Goal: Transaction & Acquisition: Purchase product/service

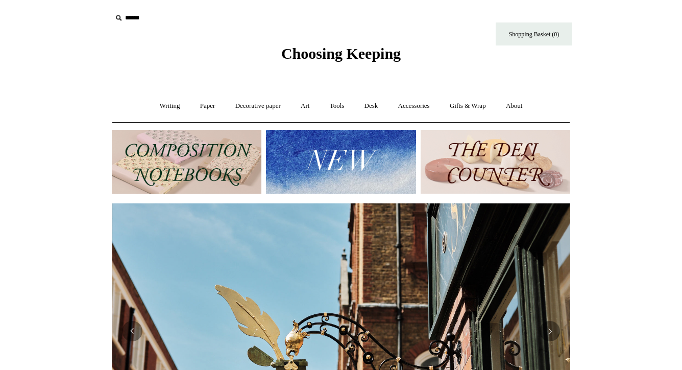
scroll to position [0, 459]
click at [249, 168] on img at bounding box center [187, 162] width 150 height 64
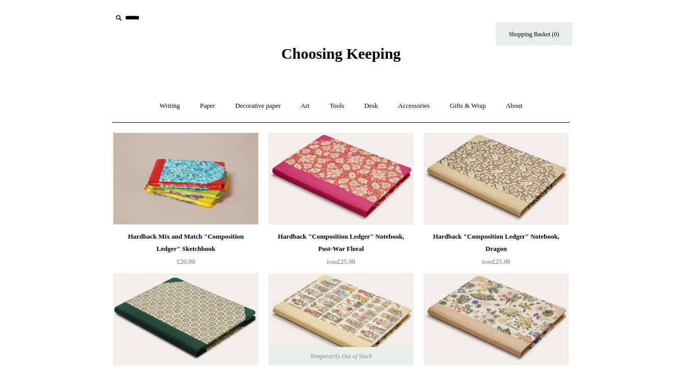
click at [352, 59] on span "Choosing Keeping" at bounding box center [340, 53] width 119 height 17
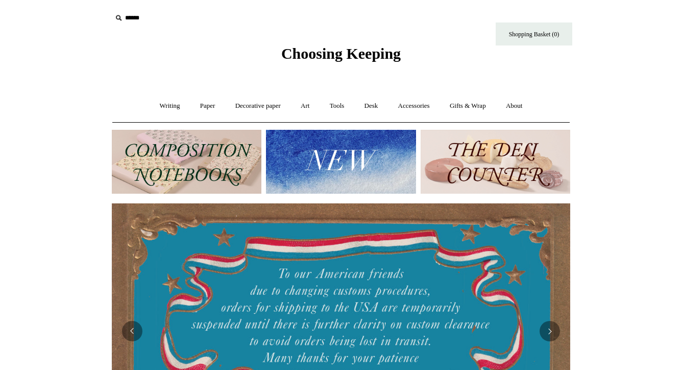
click at [368, 170] on img at bounding box center [341, 162] width 150 height 64
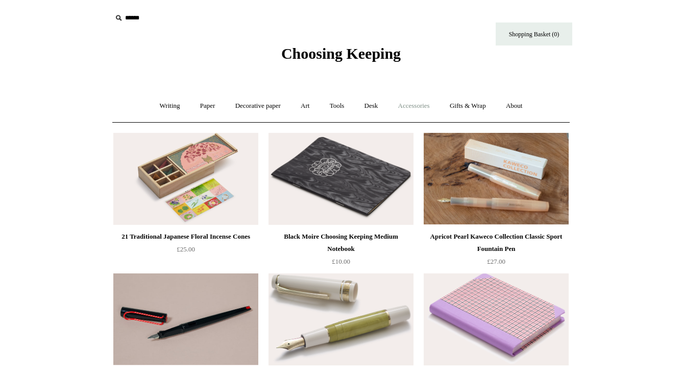
click at [406, 109] on link "Accessories +" at bounding box center [414, 105] width 50 height 27
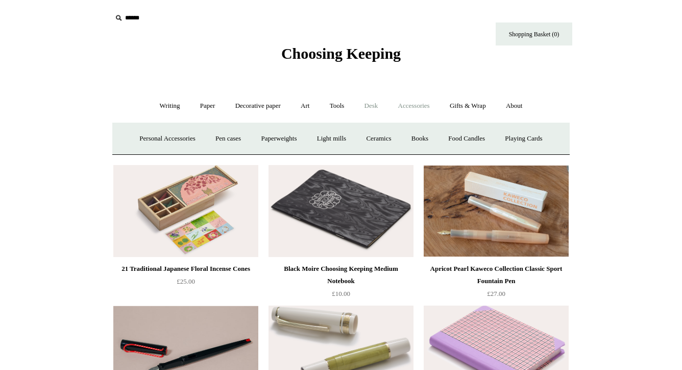
click at [378, 107] on link "Desk +" at bounding box center [371, 105] width 32 height 27
click at [171, 106] on link "Writing +" at bounding box center [170, 105] width 39 height 27
click at [214, 108] on link "Paper +" at bounding box center [208, 105] width 34 height 27
click at [197, 136] on link "Notebooks +" at bounding box center [198, 138] width 47 height 27
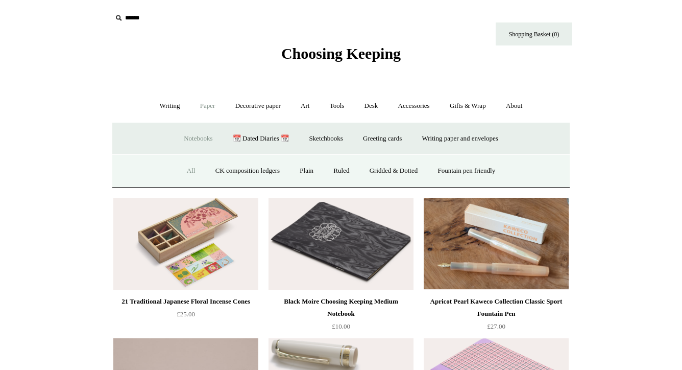
click at [185, 167] on link "All" at bounding box center [191, 170] width 27 height 27
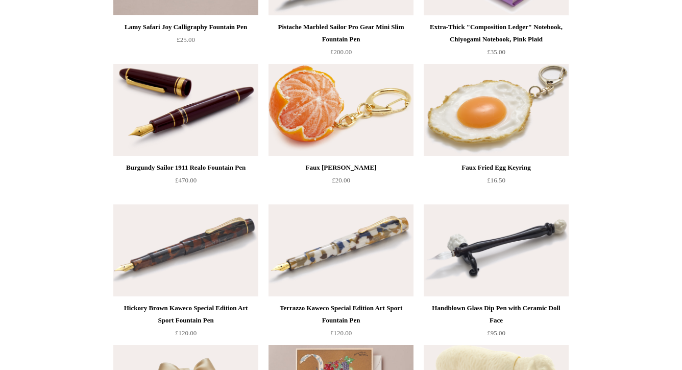
scroll to position [416, 0]
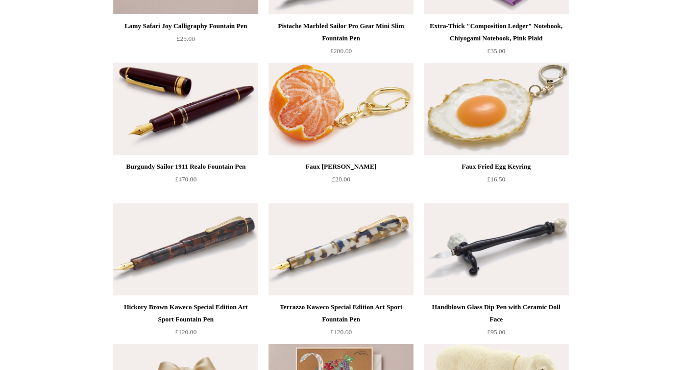
click at [171, 125] on img at bounding box center [185, 109] width 145 height 92
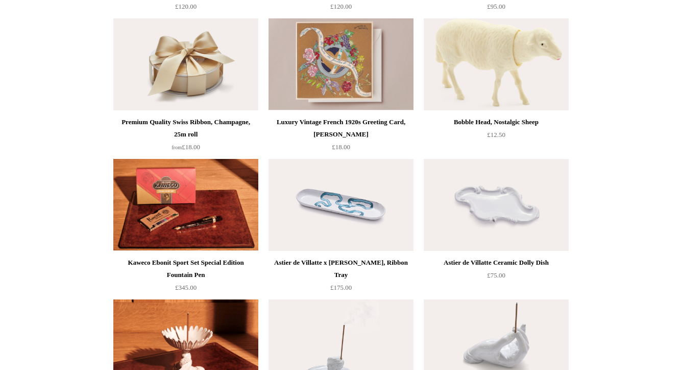
scroll to position [741, 0]
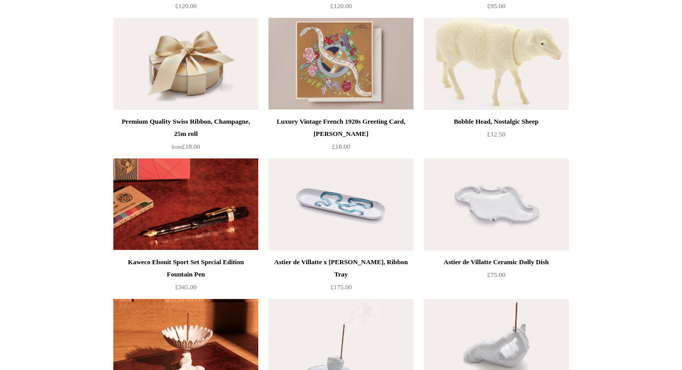
click at [126, 169] on img at bounding box center [185, 204] width 145 height 92
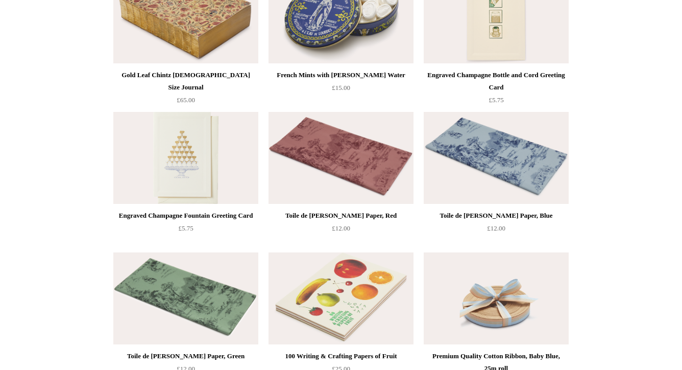
scroll to position [1409, 0]
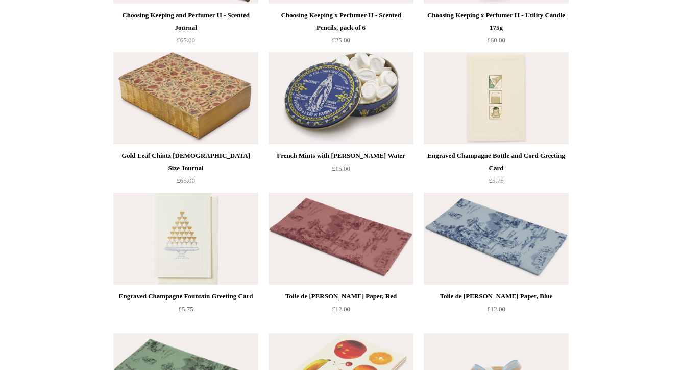
click at [227, 155] on div "Gold Leaf Chintz Bible Size Journal" at bounding box center [186, 162] width 140 height 25
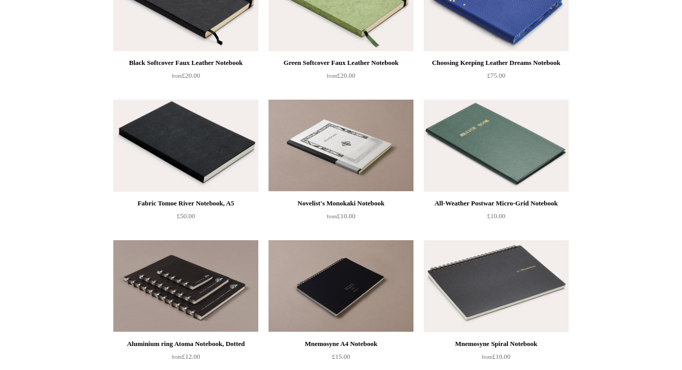
scroll to position [2130, 0]
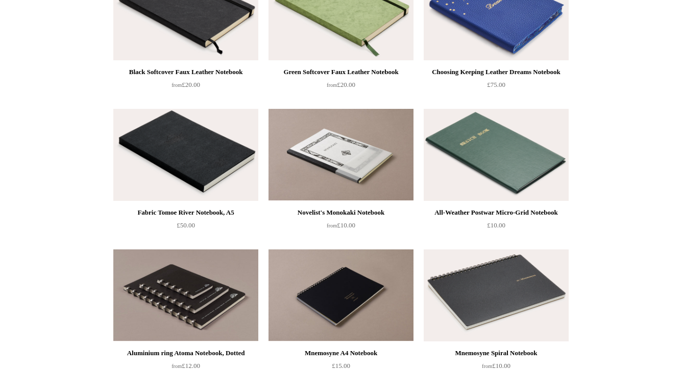
click at [513, 55] on img at bounding box center [496, 14] width 145 height 92
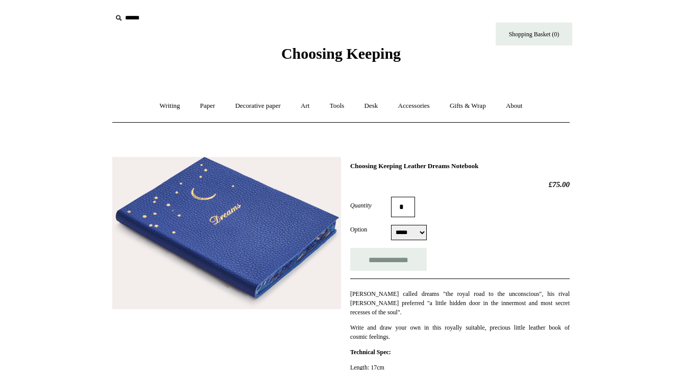
click at [320, 232] on img at bounding box center [226, 233] width 229 height 153
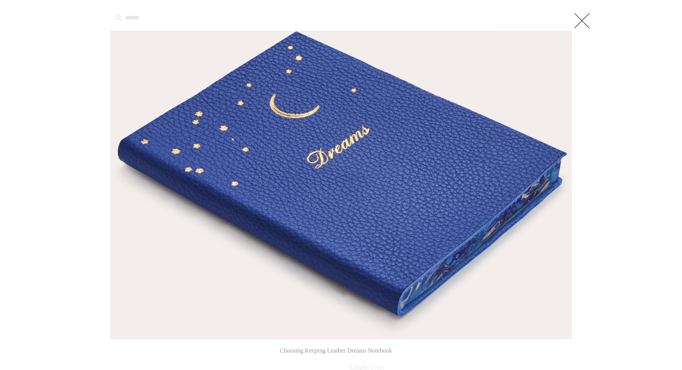
click at [321, 232] on img at bounding box center [341, 184] width 461 height 307
click at [579, 24] on link at bounding box center [582, 20] width 20 height 20
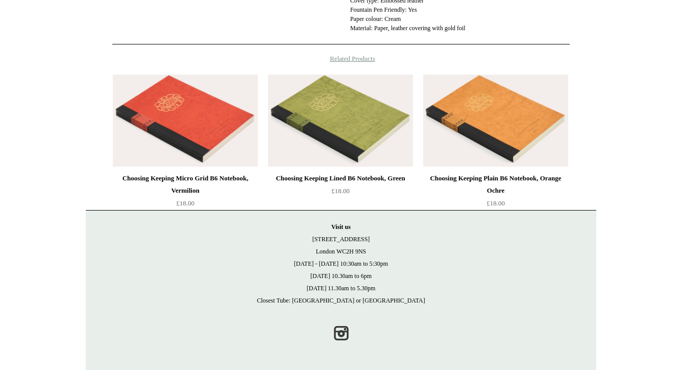
scroll to position [440, 0]
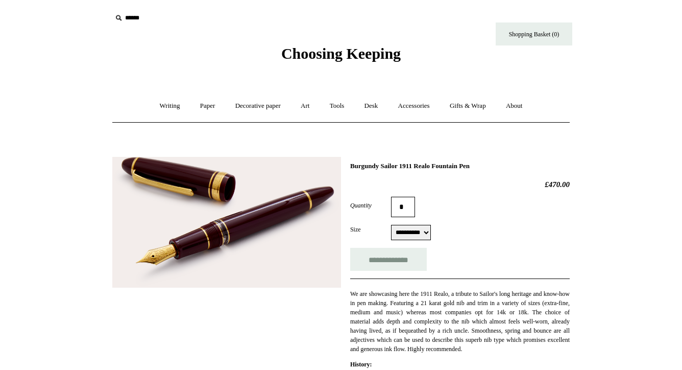
click at [217, 188] on img at bounding box center [226, 222] width 229 height 131
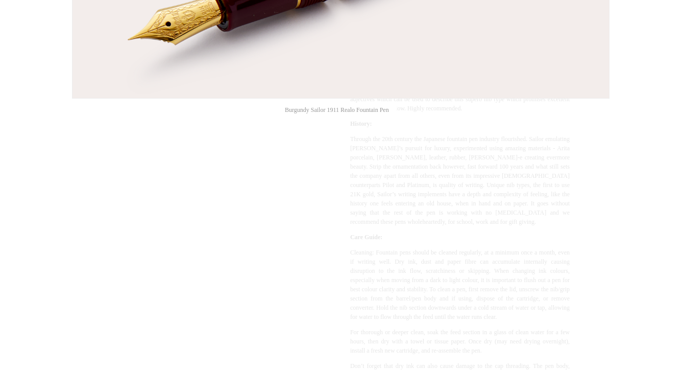
scroll to position [251, 0]
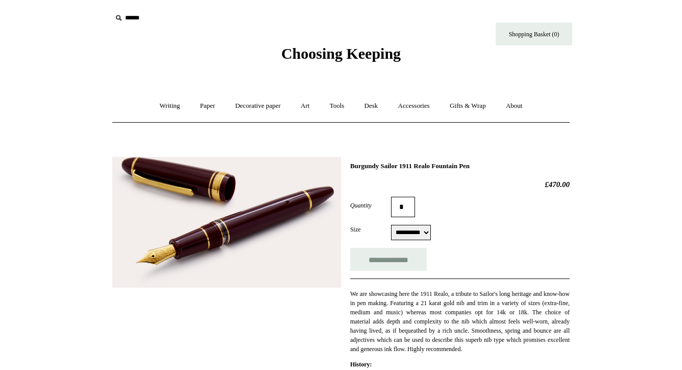
scroll to position [0, 0]
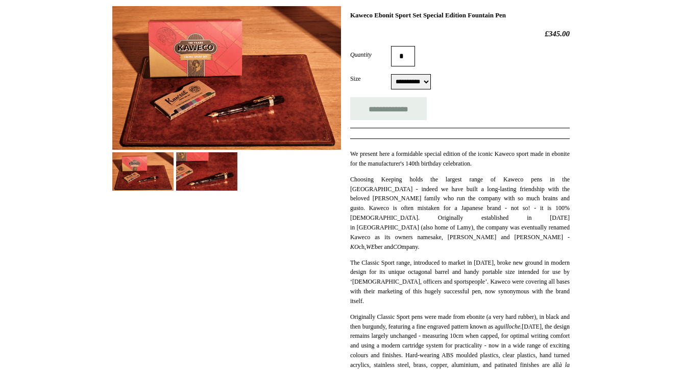
scroll to position [154, 0]
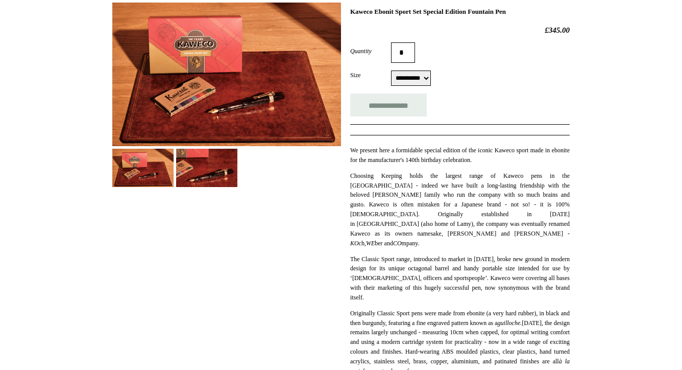
click at [183, 121] on img at bounding box center [226, 74] width 229 height 143
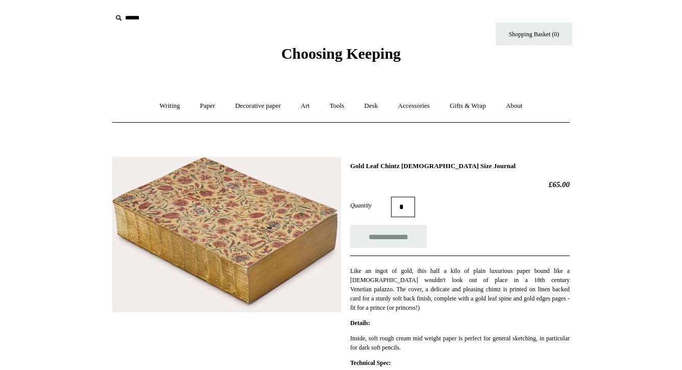
click at [323, 216] on img at bounding box center [226, 234] width 229 height 155
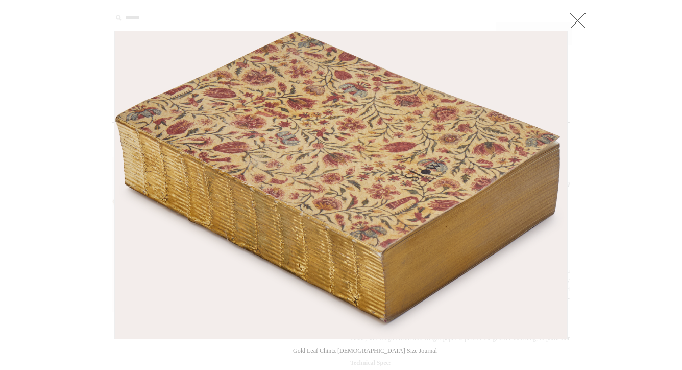
click at [579, 19] on link at bounding box center [578, 20] width 20 height 20
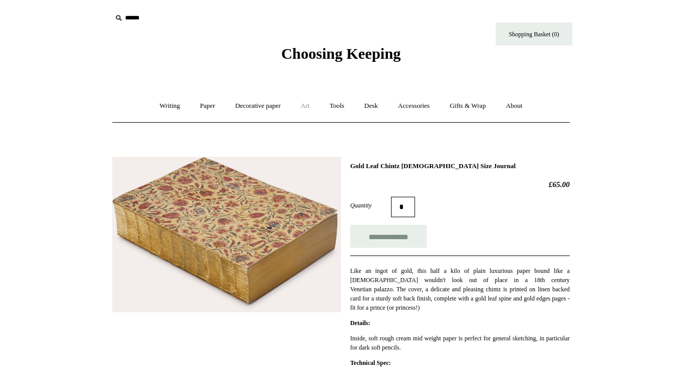
click at [314, 104] on link "Art +" at bounding box center [305, 105] width 27 height 27
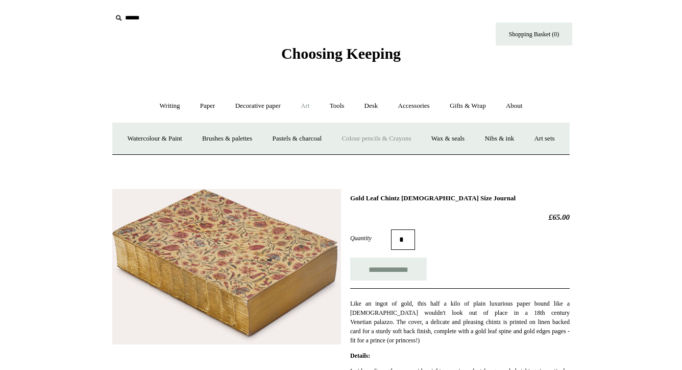
click at [371, 137] on link "Colour pencils & Crayons" at bounding box center [376, 138] width 88 height 27
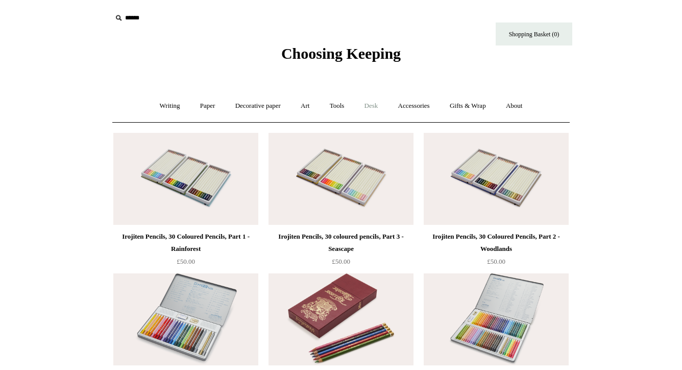
click at [377, 108] on link "Desk +" at bounding box center [371, 105] width 32 height 27
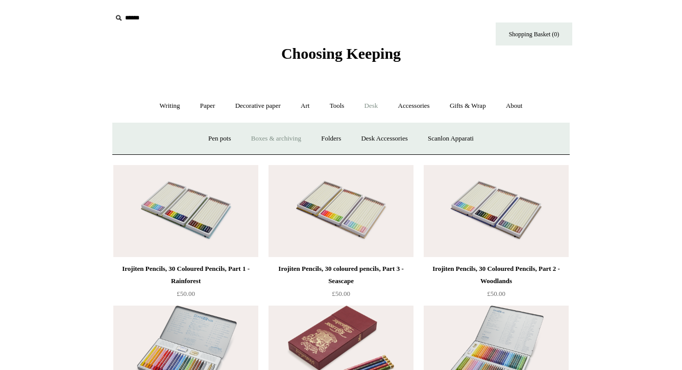
click at [289, 136] on link "Boxes & archiving" at bounding box center [276, 138] width 68 height 27
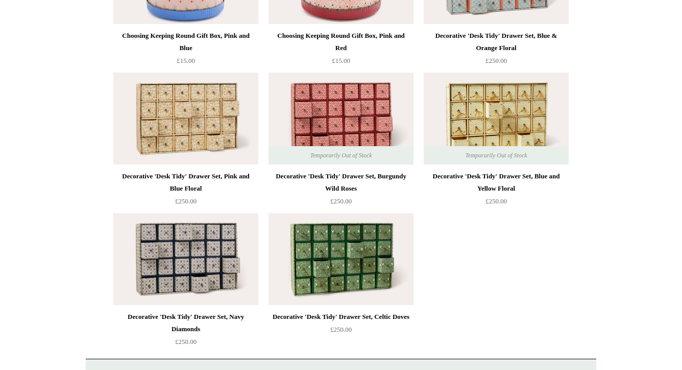
scroll to position [1464, 0]
click at [323, 127] on img at bounding box center [341, 119] width 145 height 92
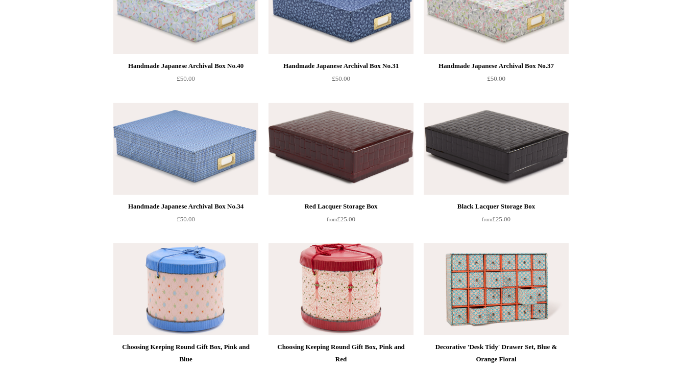
scroll to position [1168, 0]
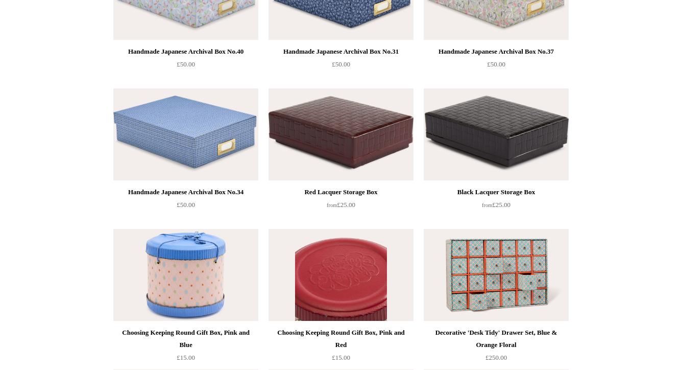
click at [375, 250] on img at bounding box center [341, 275] width 145 height 92
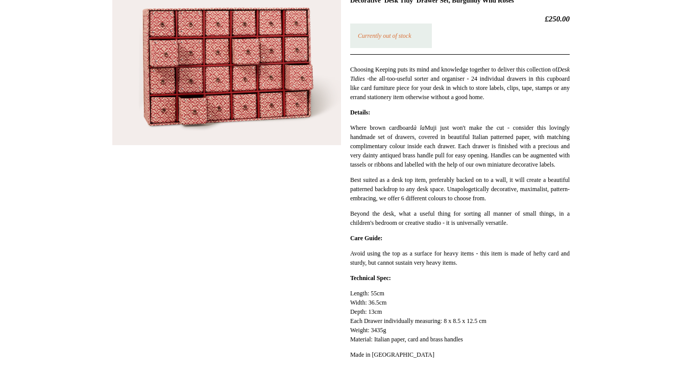
scroll to position [165, 0]
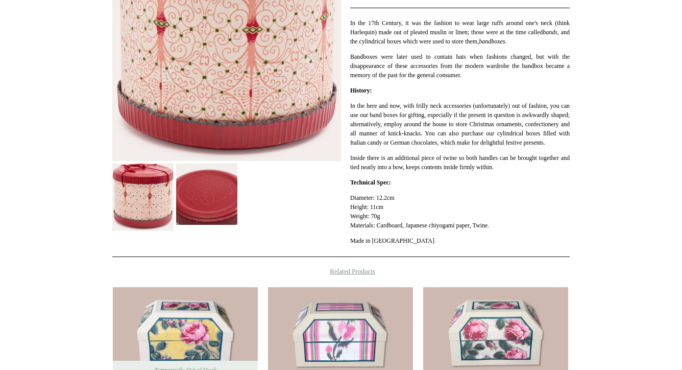
scroll to position [249, 0]
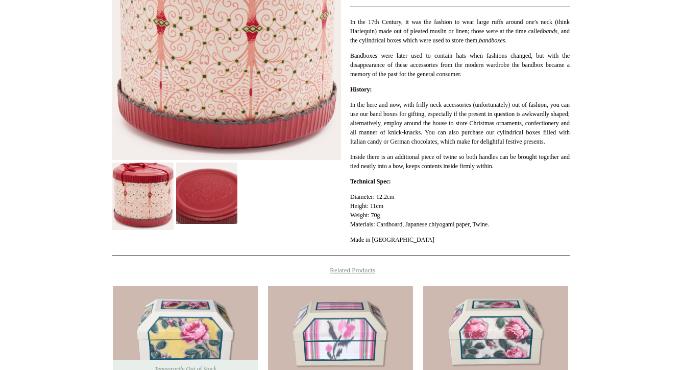
click at [228, 218] on img at bounding box center [206, 192] width 61 height 61
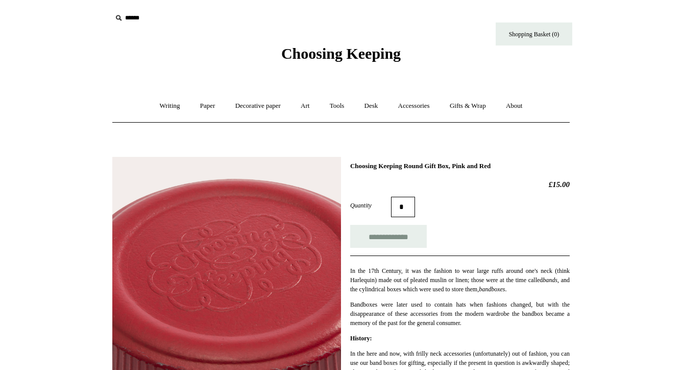
scroll to position [0, 0]
click at [483, 104] on link "Gifts & Wrap +" at bounding box center [468, 105] width 55 height 27
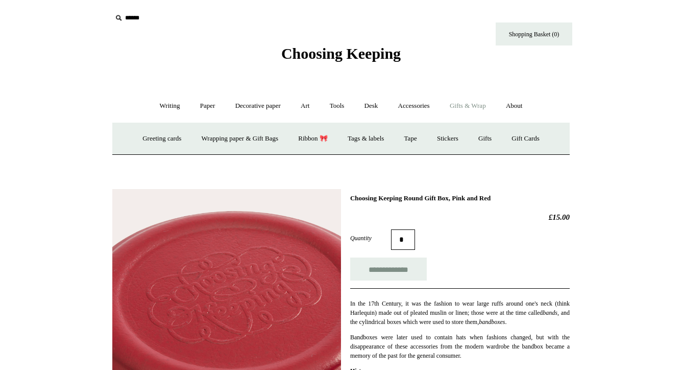
click at [483, 106] on link "Gifts & Wrap -" at bounding box center [468, 105] width 55 height 27
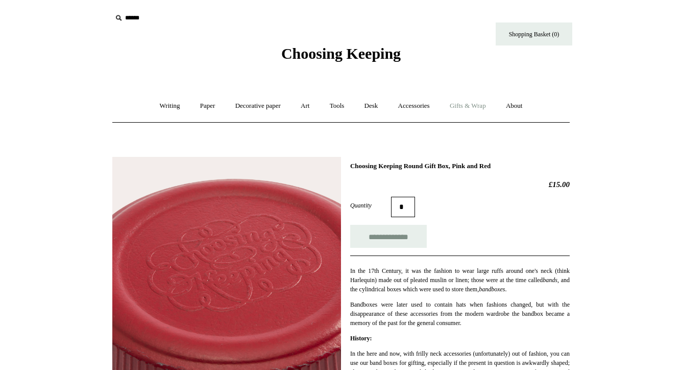
click at [478, 105] on link "Gifts & Wrap +" at bounding box center [468, 105] width 55 height 27
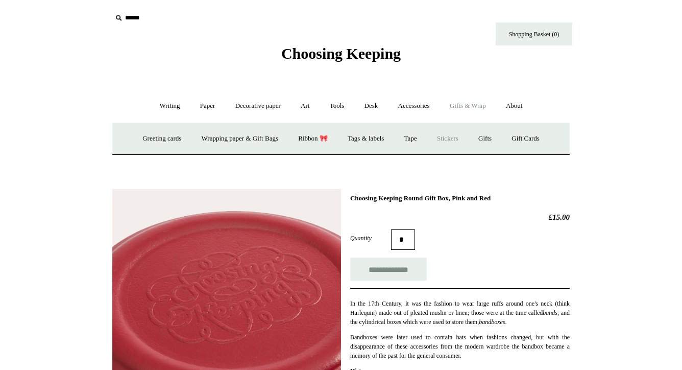
click at [468, 137] on link "Stickers" at bounding box center [448, 138] width 40 height 27
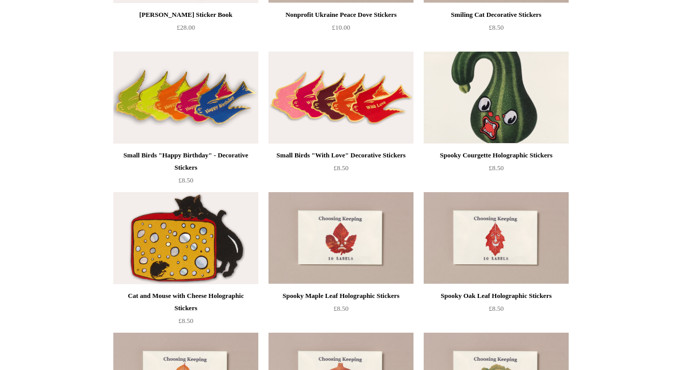
scroll to position [362, 0]
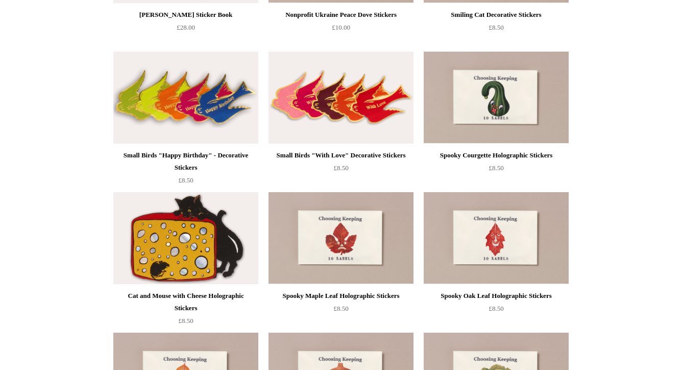
click at [175, 265] on img at bounding box center [185, 238] width 145 height 92
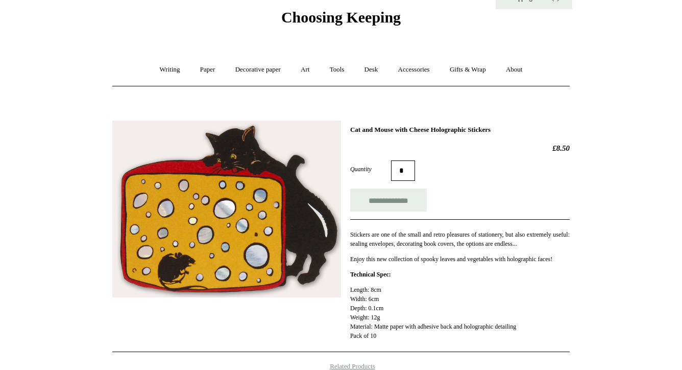
scroll to position [46, 0]
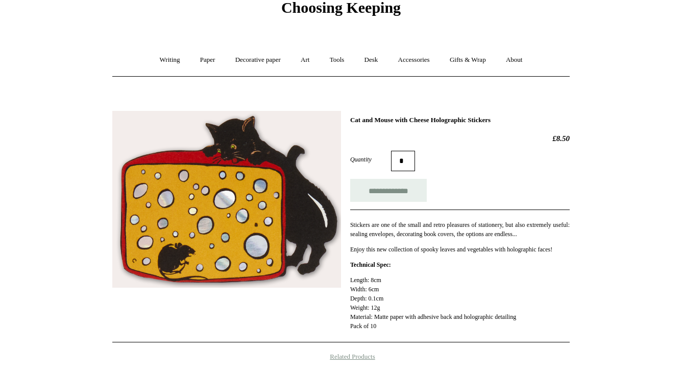
drag, startPoint x: 522, startPoint y: 117, endPoint x: 328, endPoint y: 113, distance: 194.6
click at [328, 113] on div "**********" at bounding box center [341, 222] width 458 height 239
copy div "Cat and Mouse with Cheese Holographic Stickers"
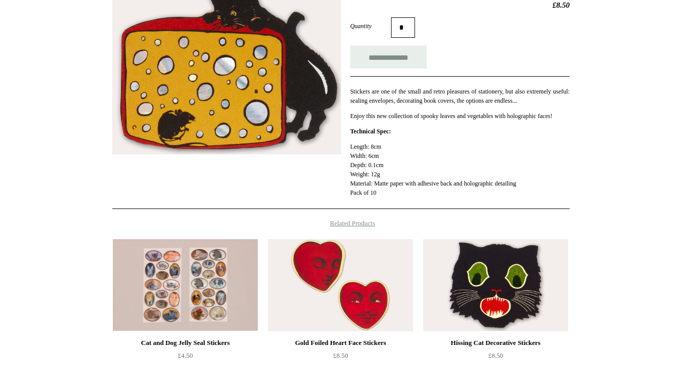
scroll to position [179, 0]
click at [200, 188] on div "**********" at bounding box center [341, 89] width 458 height 239
click at [215, 119] on img at bounding box center [226, 66] width 229 height 177
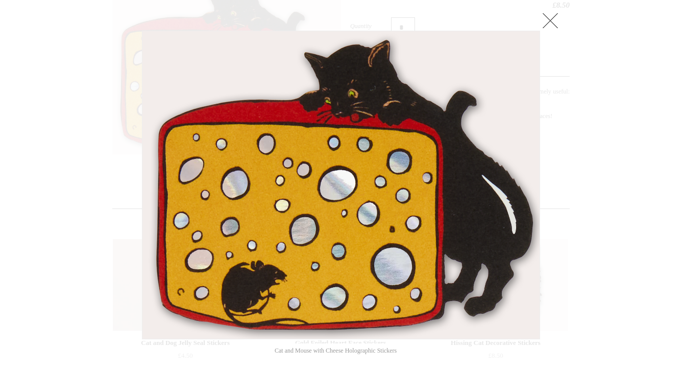
click at [552, 19] on link at bounding box center [550, 20] width 20 height 20
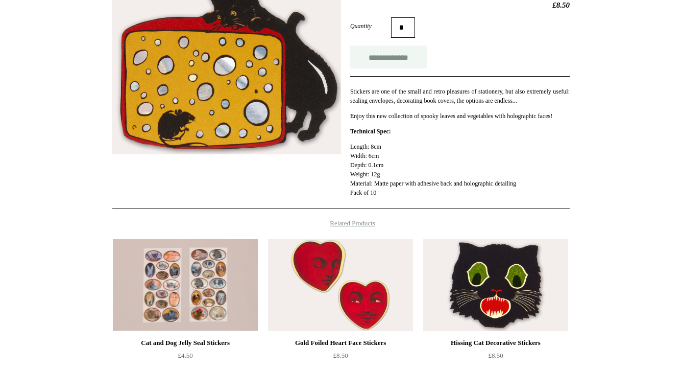
click at [414, 53] on input "**********" at bounding box center [388, 56] width 77 height 23
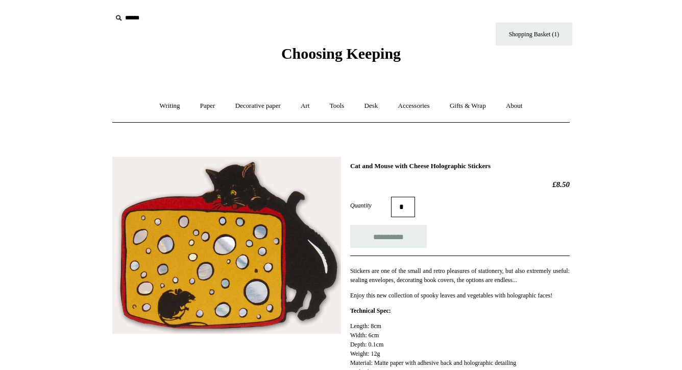
scroll to position [0, 0]
type input "**********"
click at [512, 31] on link "Shopping Basket (1)" at bounding box center [534, 33] width 77 height 23
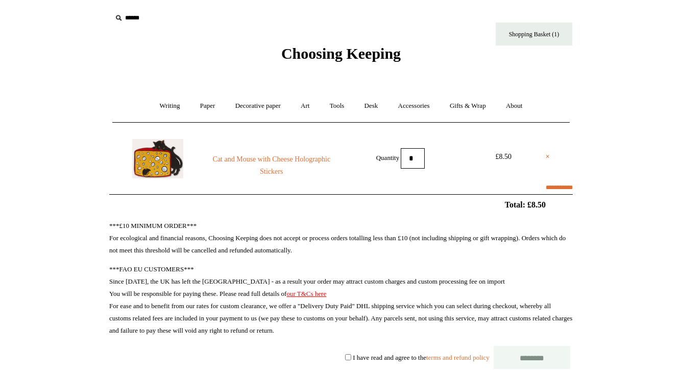
select select "**********"
type input "*****"
select select "**********"
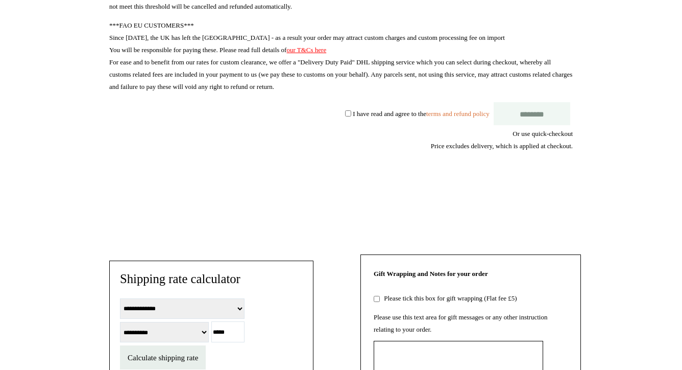
scroll to position [244, 0]
click at [540, 112] on input "********" at bounding box center [532, 113] width 77 height 23
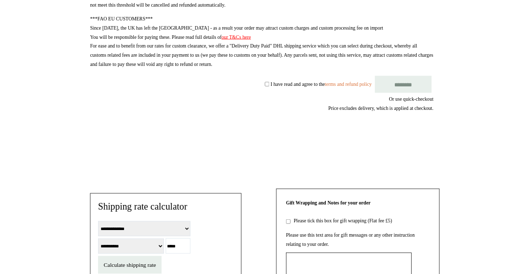
scroll to position [0, 0]
